Goal: Transaction & Acquisition: Purchase product/service

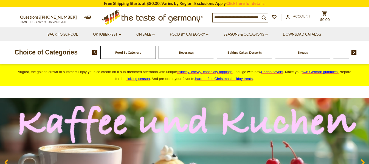
click at [229, 19] on input at bounding box center [235, 17] width 47 height 8
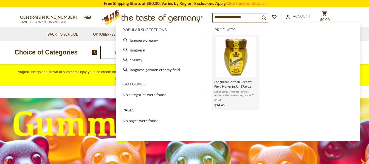
type input "**********"
click at [229, 65] on img "Langnese German Creamy Field Honey in Jar 17.6 oz" at bounding box center [236, 57] width 40 height 40
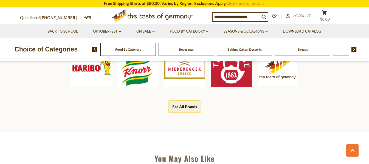
scroll to position [291, 0]
